Goal: Information Seeking & Learning: Learn about a topic

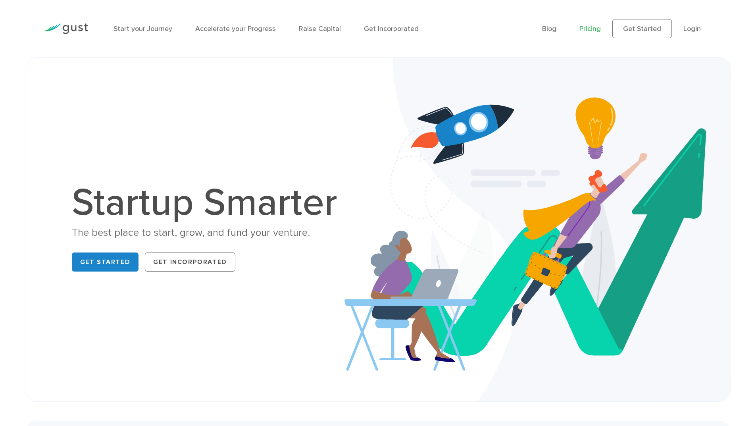
click at [591, 28] on link "Pricing" at bounding box center [590, 29] width 21 height 8
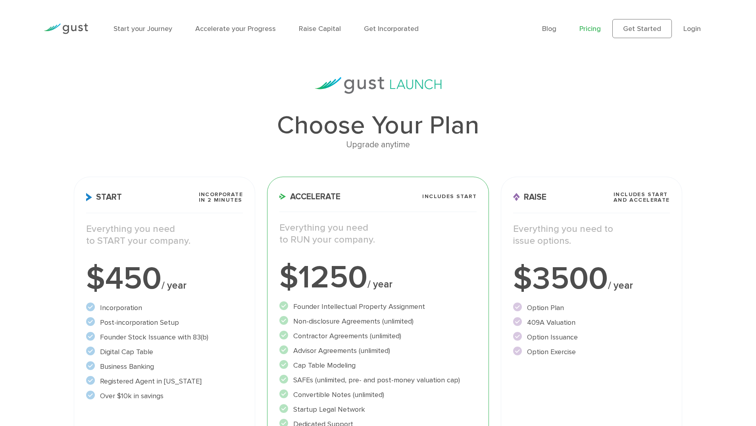
click at [182, 220] on div "Start Incorporate in 2 Minutes Everything you need to START your company. $450 …" at bounding box center [164, 349] width 181 height 344
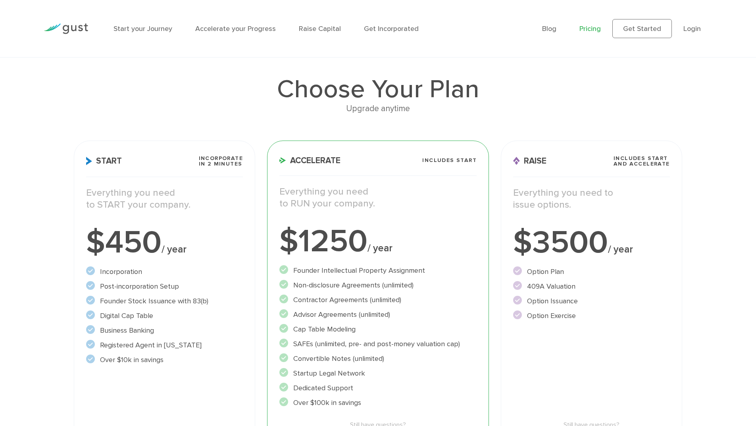
scroll to position [119, 0]
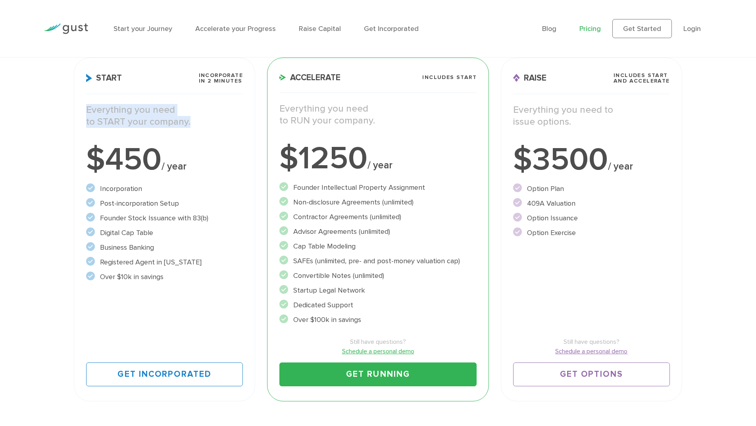
drag, startPoint x: 87, startPoint y: 107, endPoint x: 186, endPoint y: 120, distance: 100.2
click at [186, 120] on p "Everything you need to START your company." at bounding box center [164, 116] width 157 height 24
click at [184, 131] on div "Everything you need to START your company." at bounding box center [164, 120] width 169 height 32
drag, startPoint x: 191, startPoint y: 125, endPoint x: 94, endPoint y: 129, distance: 97.4
click at [85, 117] on div "Everything you need to START your company." at bounding box center [164, 120] width 169 height 32
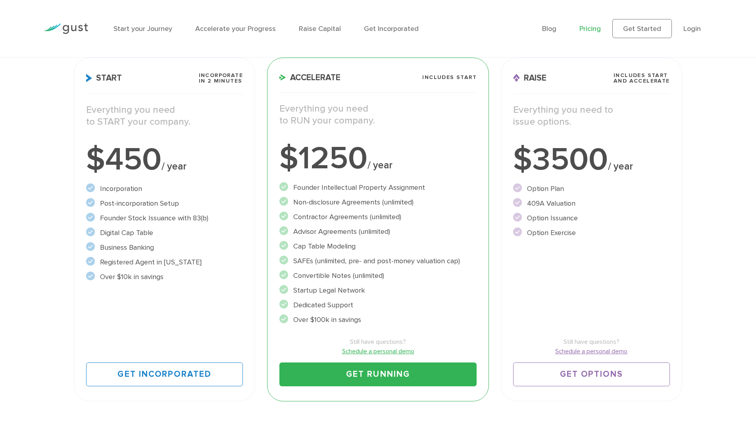
drag, startPoint x: 94, startPoint y: 129, endPoint x: 92, endPoint y: 111, distance: 18.0
click at [93, 129] on div "Everything you need to START your company." at bounding box center [164, 120] width 169 height 32
click at [87, 111] on p "Everything you need to START your company." at bounding box center [164, 116] width 157 height 24
drag, startPoint x: 89, startPoint y: 110, endPoint x: 193, endPoint y: 123, distance: 105.2
click at [193, 123] on p "Everything you need to START your company." at bounding box center [164, 116] width 157 height 24
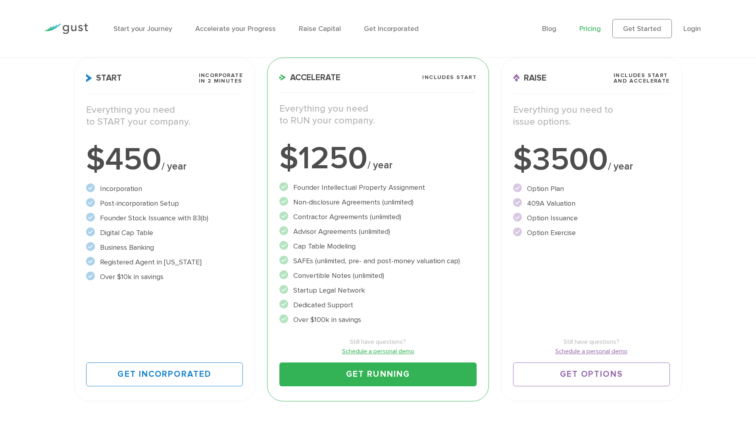
click at [176, 137] on div "Start Incorporate in 2 Minutes Everything you need to START your company. $450 …" at bounding box center [164, 230] width 181 height 344
drag, startPoint x: 185, startPoint y: 123, endPoint x: 94, endPoint y: 124, distance: 90.5
click at [80, 111] on div "Everything you need to START your company." at bounding box center [164, 120] width 169 height 32
click at [86, 111] on div "Everything you need to START your company." at bounding box center [164, 120] width 169 height 32
drag, startPoint x: 89, startPoint y: 108, endPoint x: 191, endPoint y: 117, distance: 102.1
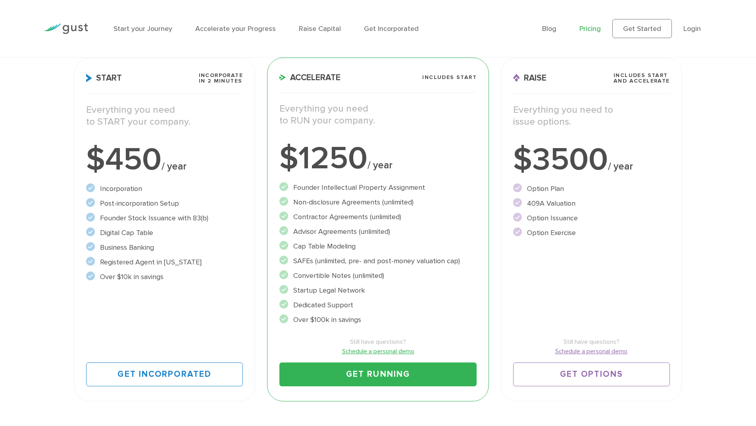
click at [191, 117] on p "Everything you need to START your company." at bounding box center [164, 116] width 157 height 24
drag, startPoint x: 193, startPoint y: 143, endPoint x: 186, endPoint y: 142, distance: 6.4
click at [190, 143] on div "Start Incorporate in 2 Minutes Everything you need to START your company. $450 …" at bounding box center [164, 230] width 181 height 344
drag, startPoint x: 87, startPoint y: 110, endPoint x: 197, endPoint y: 122, distance: 111.1
click at [197, 122] on p "Everything you need to START your company." at bounding box center [164, 116] width 157 height 24
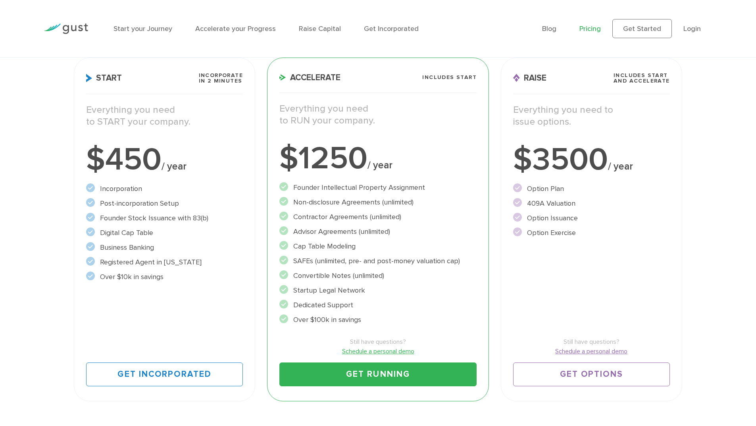
click at [189, 189] on li "Incorporation" at bounding box center [164, 188] width 157 height 11
drag, startPoint x: 100, startPoint y: 188, endPoint x: 185, endPoint y: 279, distance: 124.2
click at [185, 278] on ul "Incorporation" at bounding box center [164, 232] width 157 height 99
click at [185, 286] on div "Start Incorporate in 2 Minutes Everything you need to START your company. $450 …" at bounding box center [164, 230] width 181 height 344
drag, startPoint x: 177, startPoint y: 287, endPoint x: 116, endPoint y: 172, distance: 130.0
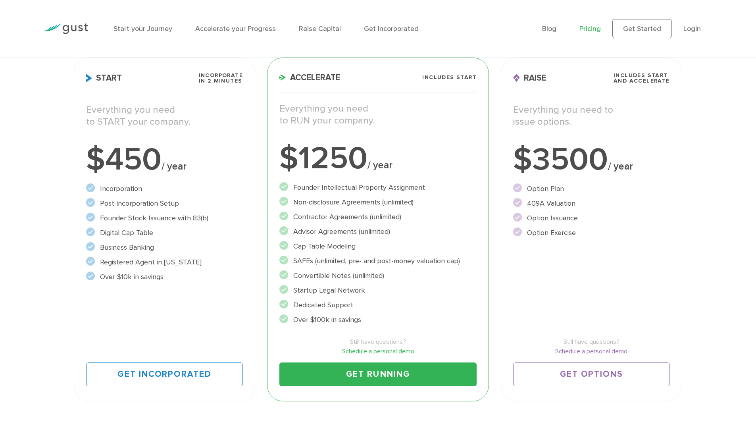
click at [116, 172] on div "Start Incorporate in 2 Minutes Everything you need to START your company. $450 …" at bounding box center [164, 230] width 181 height 344
click at [92, 166] on div "$450 / year" at bounding box center [164, 160] width 157 height 32
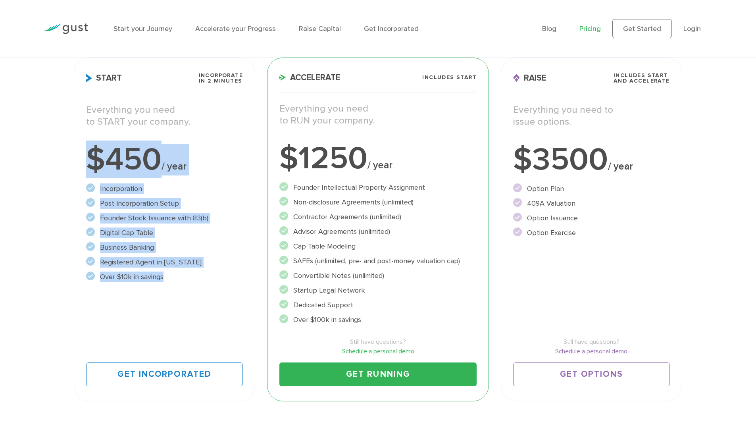
drag, startPoint x: 130, startPoint y: 185, endPoint x: 179, endPoint y: 282, distance: 108.1
click at [177, 280] on div "Start Incorporate in 2 Minutes Everything you need to START your company. $450 …" at bounding box center [164, 230] width 181 height 344
click at [181, 281] on li "Over $10k in savings" at bounding box center [164, 277] width 157 height 11
click at [175, 279] on li "Over $10k in savings" at bounding box center [164, 277] width 157 height 11
drag, startPoint x: 175, startPoint y: 279, endPoint x: 85, endPoint y: 158, distance: 151.0
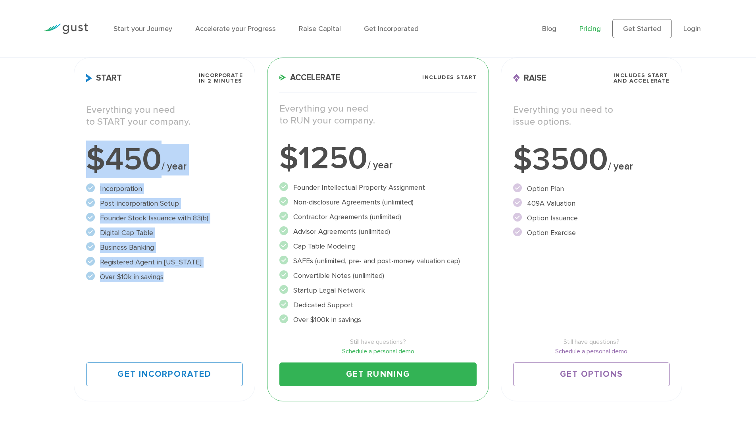
click at [85, 158] on div "Start Incorporate in 2 Minutes Everything you need to START your company. $450 …" at bounding box center [164, 230] width 181 height 344
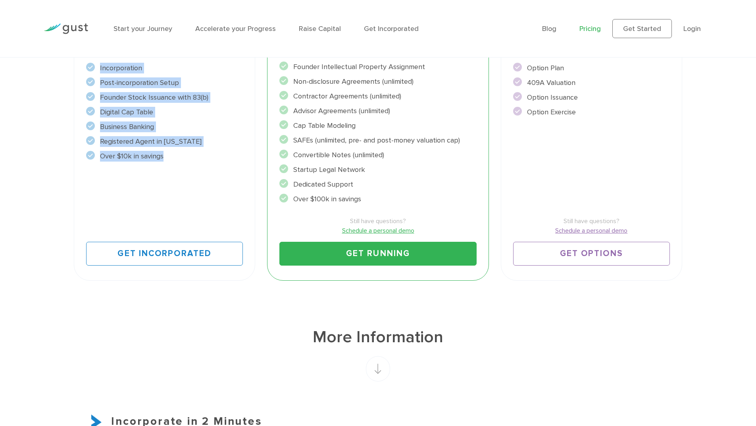
scroll to position [159, 0]
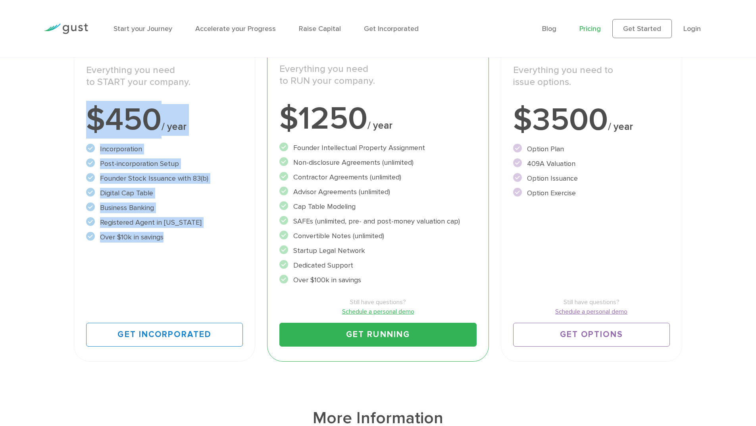
click at [149, 142] on div "Start Incorporate in 2 Minutes Everything you need to START your company. $450 …" at bounding box center [164, 190] width 181 height 344
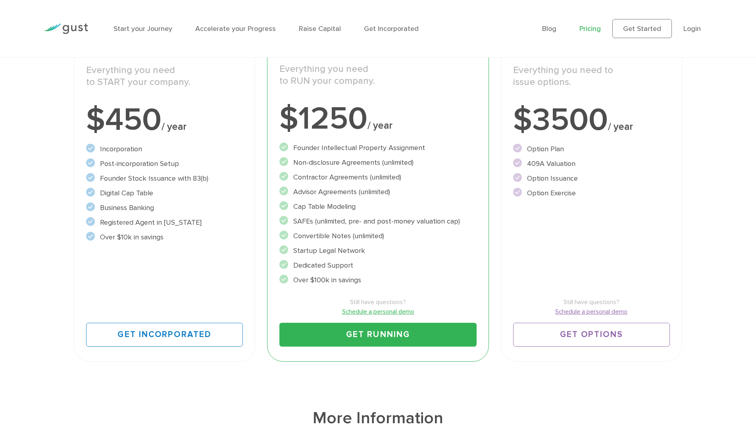
click at [283, 160] on circle at bounding box center [284, 161] width 9 height 9
drag, startPoint x: 345, startPoint y: 120, endPoint x: 222, endPoint y: 133, distance: 123.8
click at [384, 123] on div "$1250 / year" at bounding box center [378, 119] width 197 height 32
drag, startPoint x: 203, startPoint y: 133, endPoint x: 202, endPoint y: 137, distance: 4.1
click at [203, 135] on div "$450 / year" at bounding box center [164, 120] width 157 height 32
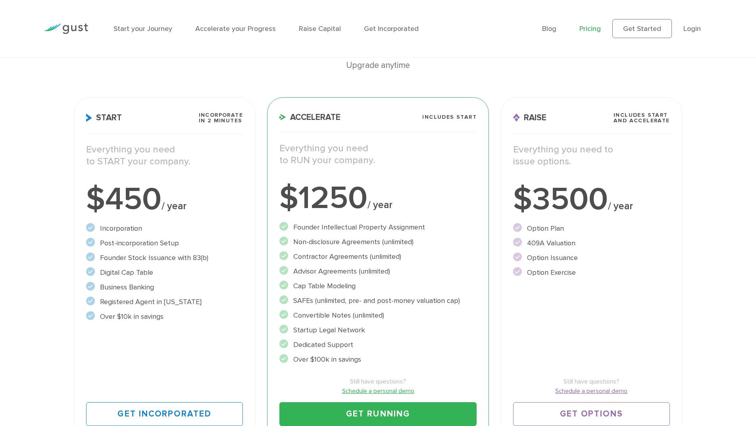
scroll to position [119, 0]
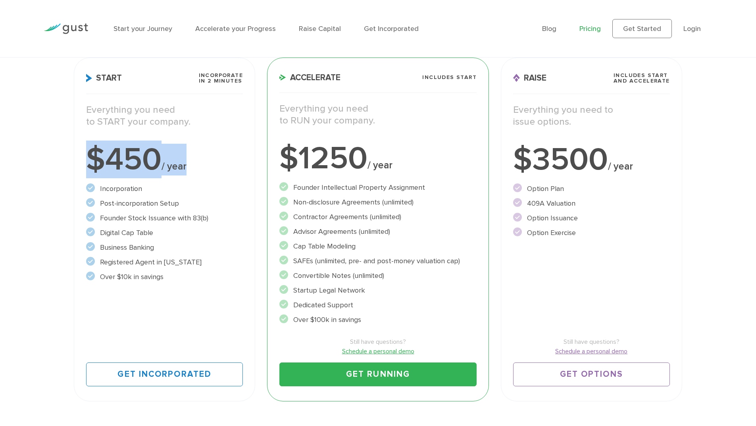
drag, startPoint x: 183, startPoint y: 164, endPoint x: 225, endPoint y: 165, distance: 41.3
click at [225, 165] on div "$450 / year" at bounding box center [164, 160] width 157 height 32
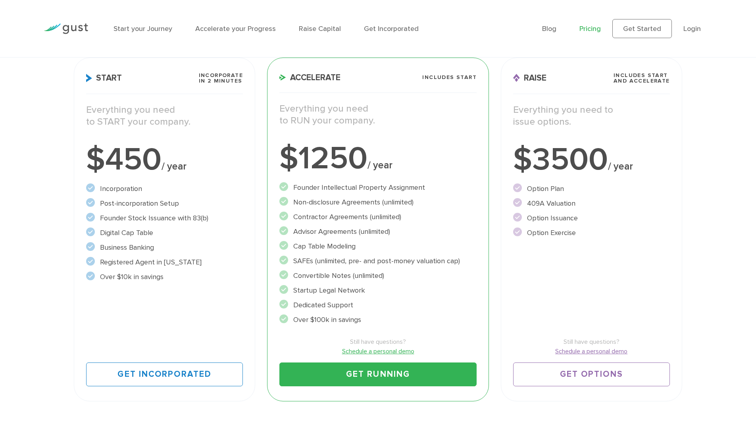
click at [209, 198] on li "Post-incorporation Setup" at bounding box center [164, 203] width 157 height 11
drag, startPoint x: 195, startPoint y: 121, endPoint x: 85, endPoint y: 102, distance: 112.1
click at [85, 102] on div "Start Incorporate in 2 Minutes Everything you need to START your company. $450 …" at bounding box center [164, 230] width 181 height 344
drag, startPoint x: 94, startPoint y: 131, endPoint x: 91, endPoint y: 133, distance: 4.1
click at [93, 132] on div "Everything you need to START your company." at bounding box center [164, 120] width 169 height 32
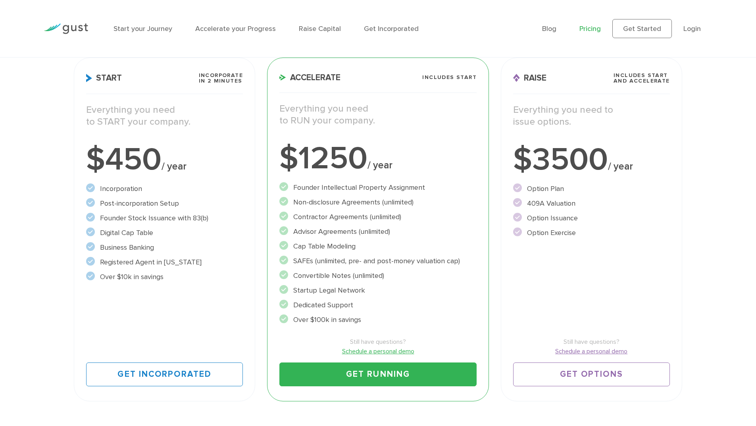
drag, startPoint x: 185, startPoint y: 216, endPoint x: 177, endPoint y: 233, distance: 19.0
click at [184, 220] on li "Founder Stock Issuance with 83(b)" at bounding box center [164, 218] width 157 height 11
drag, startPoint x: 181, startPoint y: 282, endPoint x: 175, endPoint y: 277, distance: 7.6
click at [181, 282] on li "Over $10k in savings" at bounding box center [164, 277] width 157 height 11
drag, startPoint x: 174, startPoint y: 277, endPoint x: 85, endPoint y: 113, distance: 186.4
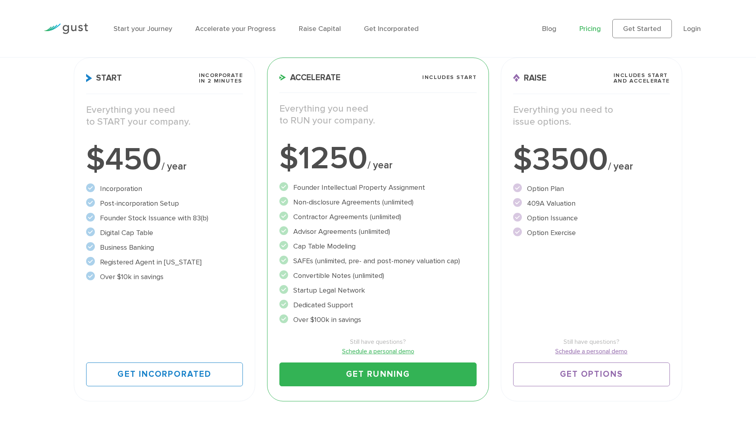
click at [85, 113] on div "Start Incorporate in 2 Minutes Everything you need to START your company. $450 …" at bounding box center [164, 230] width 181 height 344
drag, startPoint x: 96, startPoint y: 125, endPoint x: 87, endPoint y: 112, distance: 16.0
click at [96, 124] on p "Everything you need to START your company." at bounding box center [164, 116] width 157 height 24
click at [89, 112] on p "Everything you need to START your company." at bounding box center [164, 116] width 157 height 24
drag, startPoint x: 88, startPoint y: 106, endPoint x: 187, endPoint y: 278, distance: 197.6
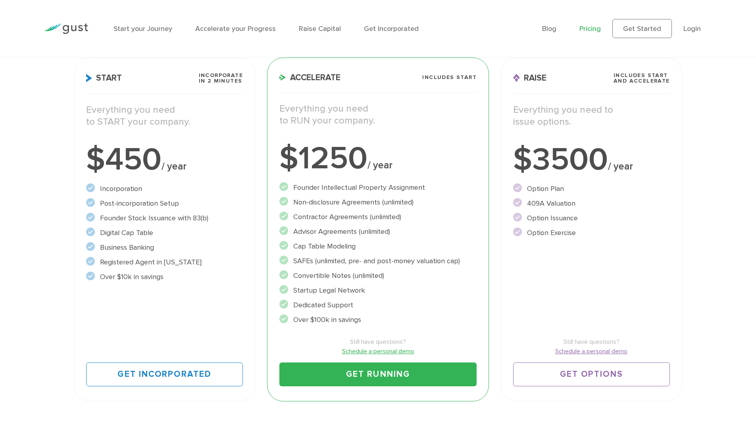
click at [181, 275] on div "Start Incorporate in 2 Minutes Everything you need to START your company. $450 …" at bounding box center [164, 230] width 181 height 344
click at [192, 279] on li "Over $10k in savings" at bounding box center [164, 277] width 157 height 11
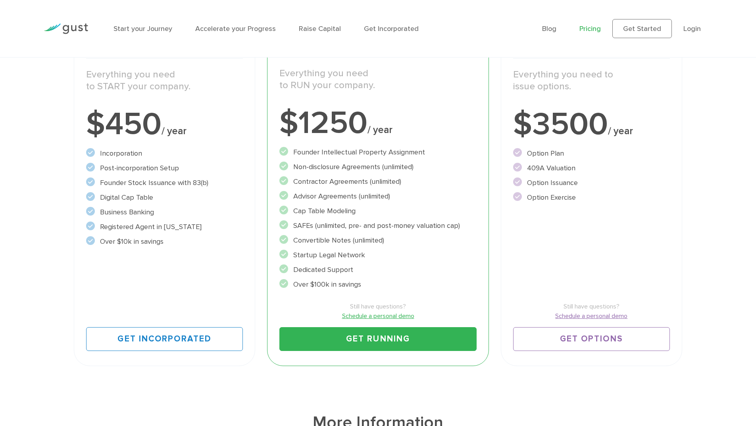
scroll to position [159, 0]
